Goal: Transaction & Acquisition: Book appointment/travel/reservation

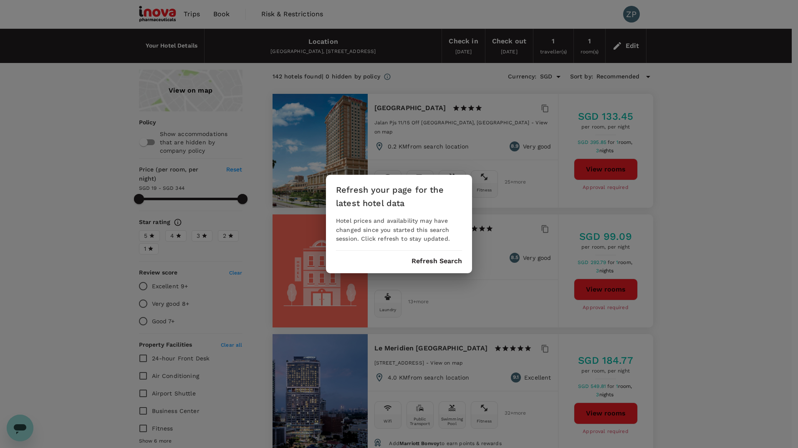
click at [431, 264] on button "Refresh Search" at bounding box center [437, 262] width 51 height 8
click at [431, 263] on button "Refresh Search" at bounding box center [437, 262] width 51 height 8
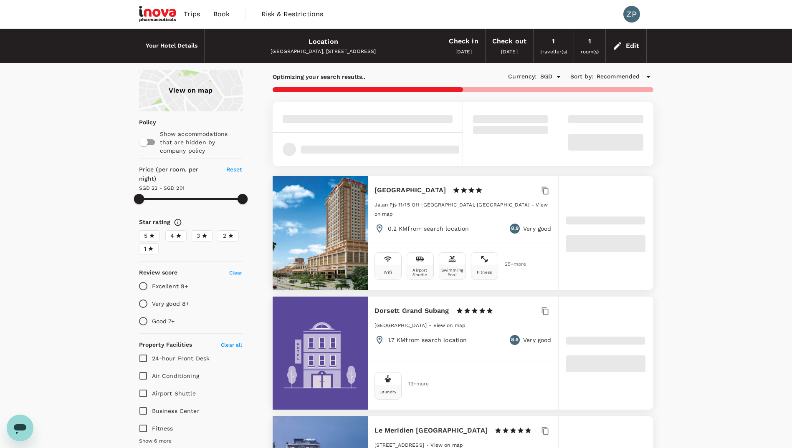
type input "201.06"
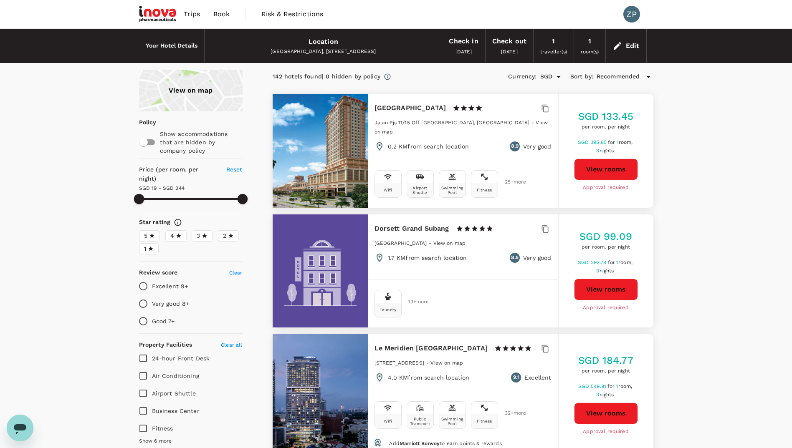
type input "19.06"
type input "343.06"
